Goal: Navigation & Orientation: Find specific page/section

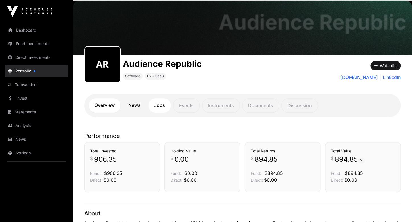
scroll to position [14, 0]
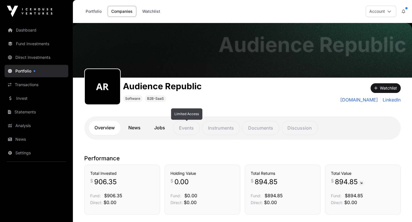
click at [185, 128] on p "Events" at bounding box center [186, 128] width 27 height 14
click at [220, 127] on p "Instruments" at bounding box center [221, 128] width 38 height 14
click at [134, 125] on link "News" at bounding box center [135, 128] width 24 height 14
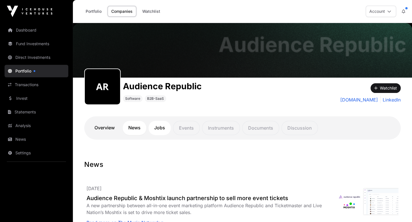
click at [161, 128] on link "Jobs" at bounding box center [159, 128] width 22 height 14
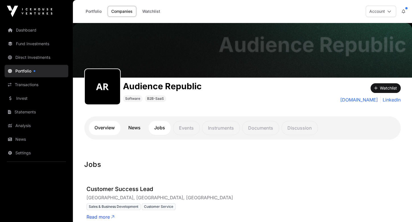
click at [100, 128] on link "Overview" at bounding box center [105, 128] width 32 height 14
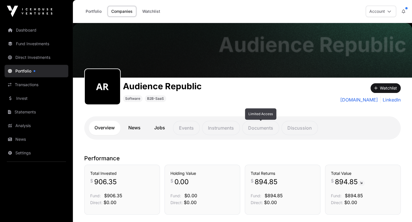
click at [267, 129] on p "Documents" at bounding box center [260, 128] width 37 height 14
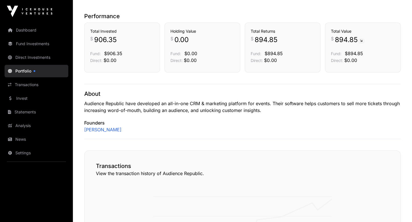
scroll to position [143, 0]
